Goal: Information Seeking & Learning: Learn about a topic

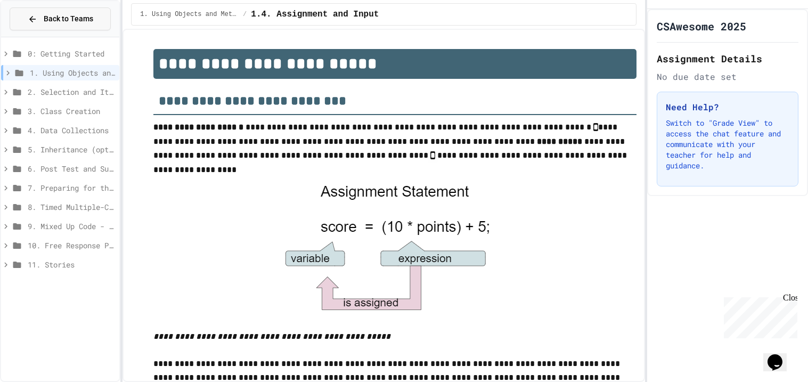
click at [55, 15] on span "Back to Teams" at bounding box center [69, 18] width 50 height 11
click at [56, 15] on span "Back to Teams" at bounding box center [69, 18] width 50 height 11
